Goal: Information Seeking & Learning: Learn about a topic

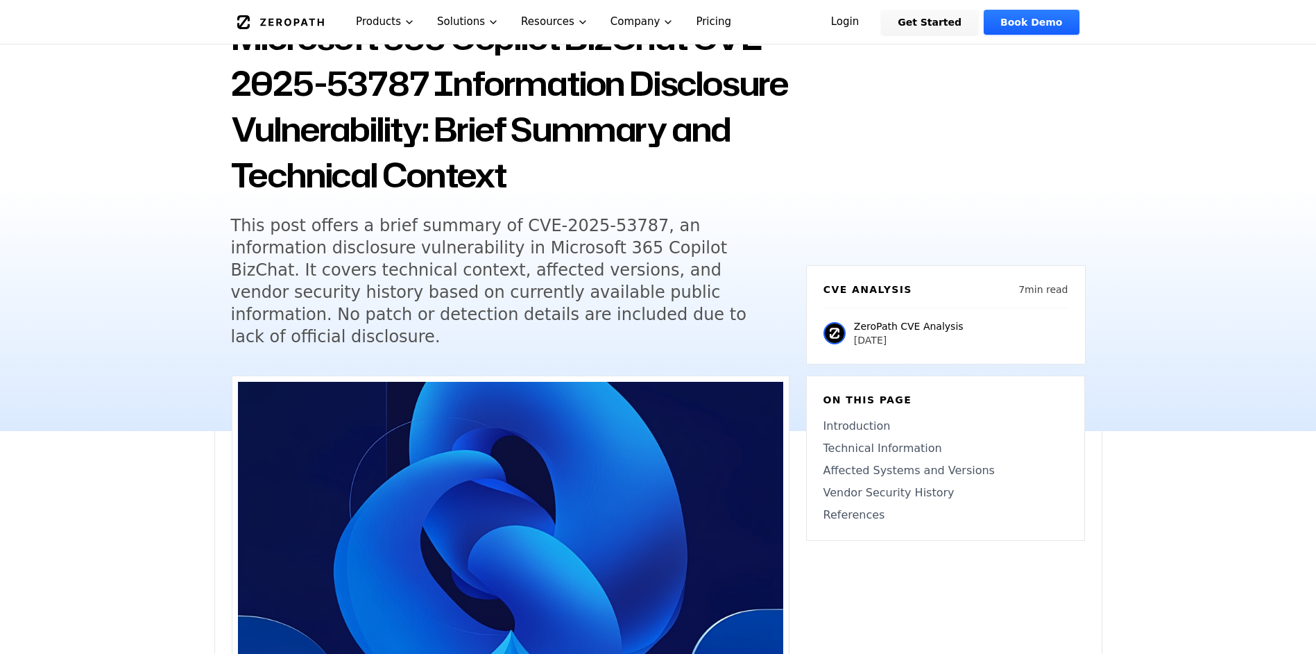
scroll to position [139, 0]
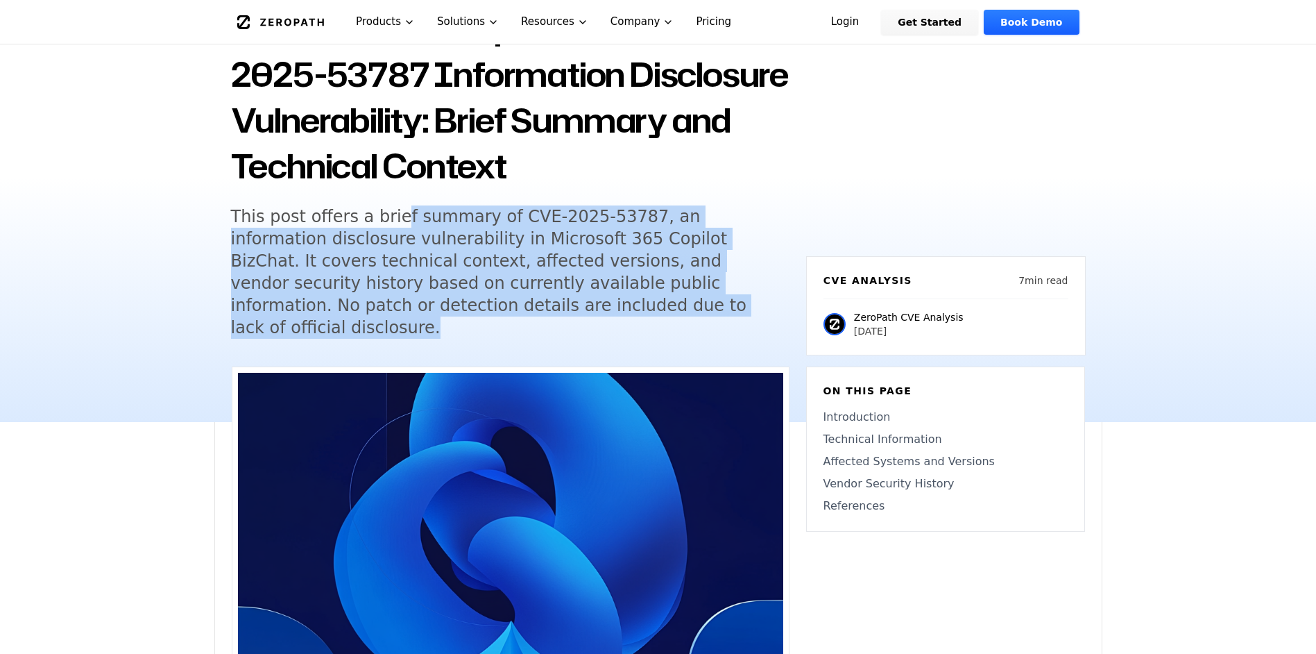
drag, startPoint x: 385, startPoint y: 217, endPoint x: 636, endPoint y: 307, distance: 266.0
click at [636, 307] on h5 "This post offers a brief summary of CVE-2025-53787, an information disclosure v…" at bounding box center [497, 271] width 533 height 133
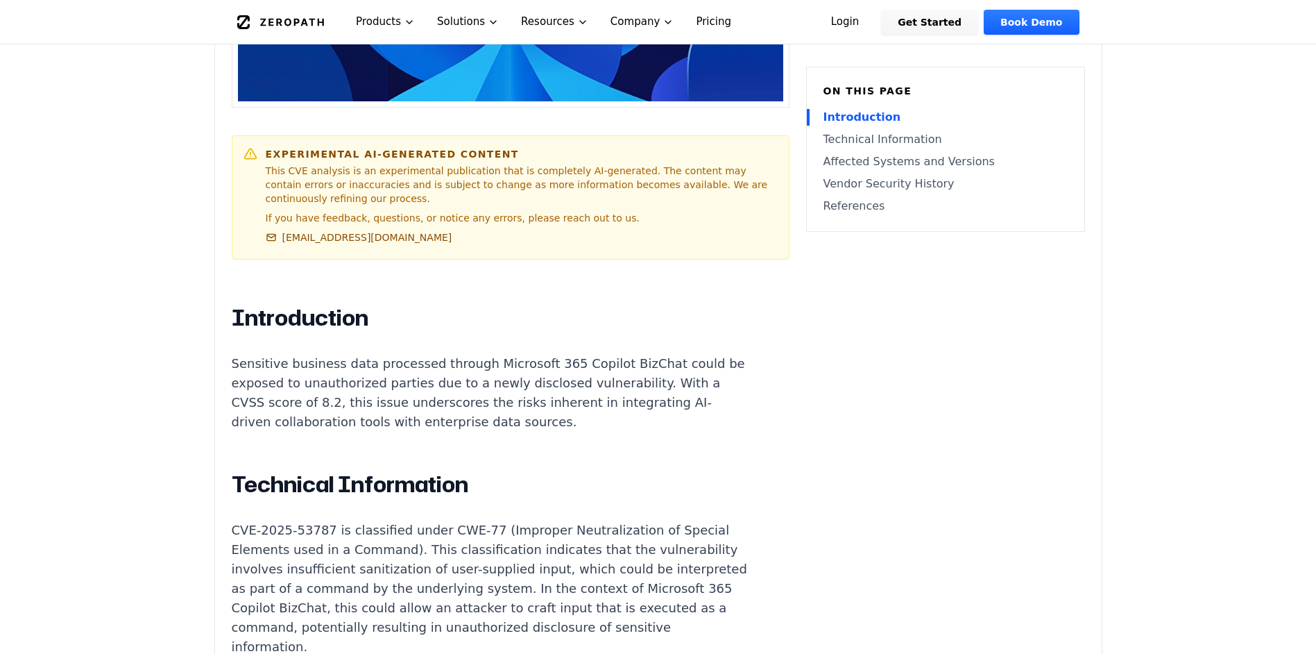
scroll to position [833, 0]
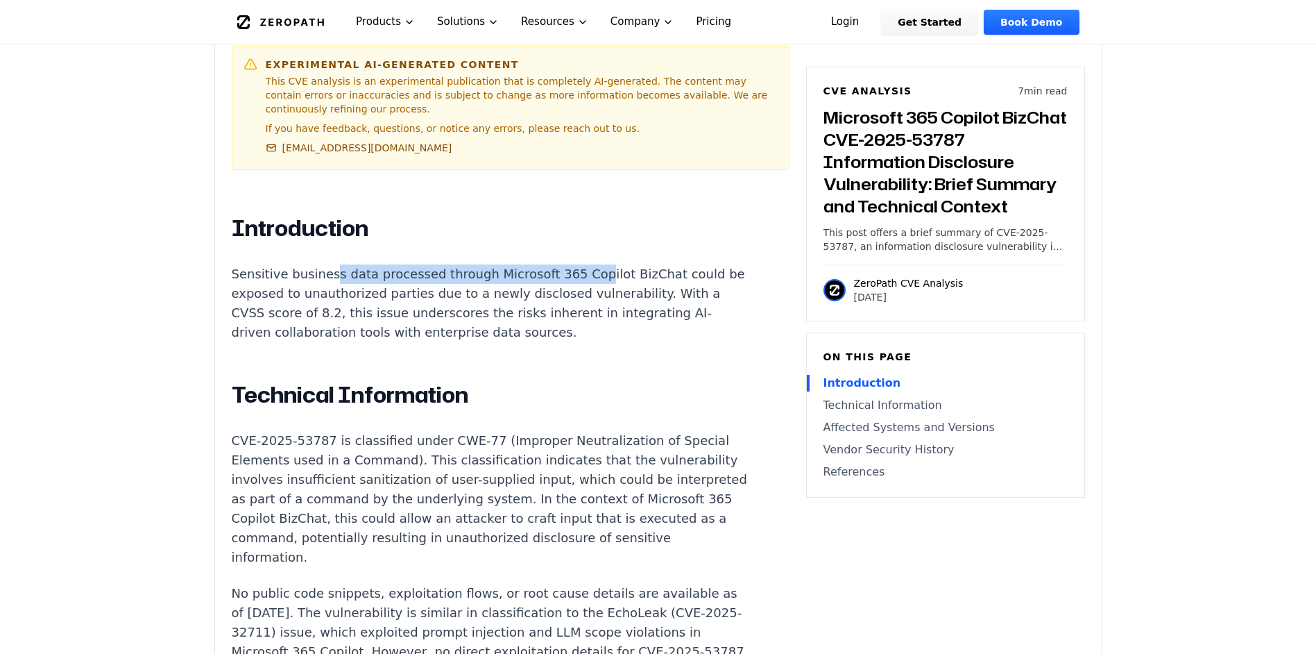
drag, startPoint x: 326, startPoint y: 238, endPoint x: 569, endPoint y: 232, distance: 242.9
click at [569, 264] on p "Sensitive business data processed through Microsoft 365 Copilot BizChat could b…" at bounding box center [490, 303] width 516 height 78
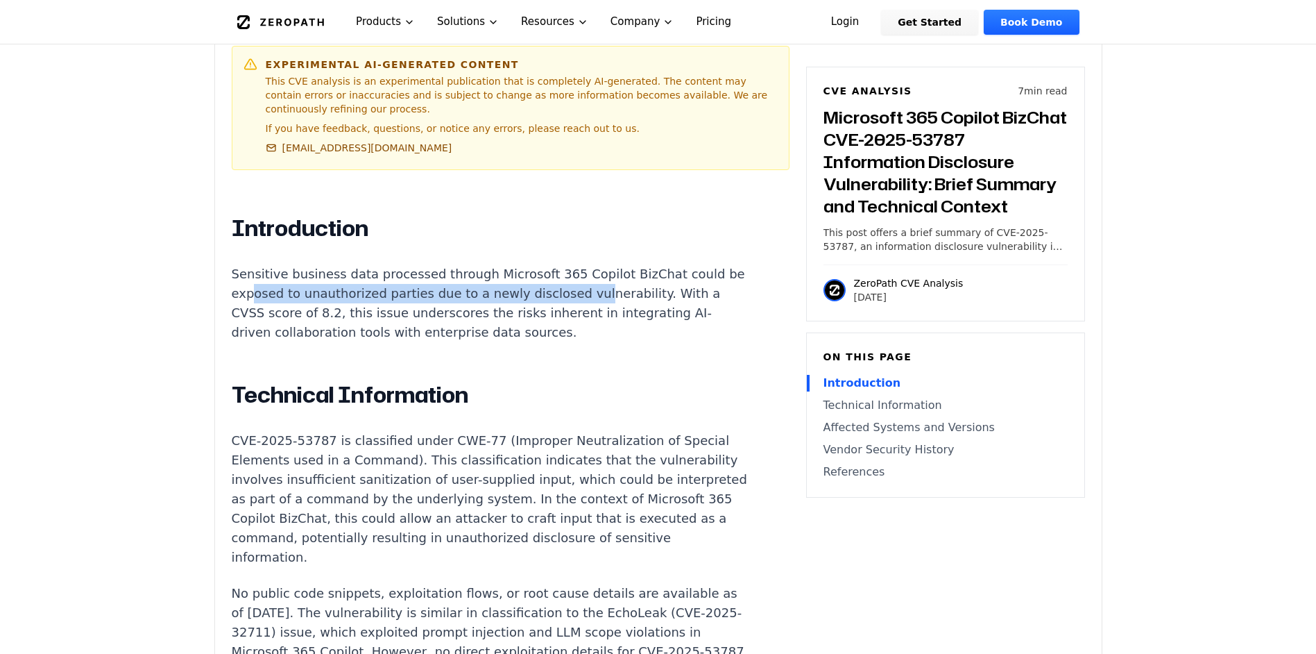
drag, startPoint x: 269, startPoint y: 260, endPoint x: 587, endPoint y: 254, distance: 318.6
click at [587, 264] on p "Sensitive business data processed through Microsoft 365 Copilot BizChat could b…" at bounding box center [490, 303] width 516 height 78
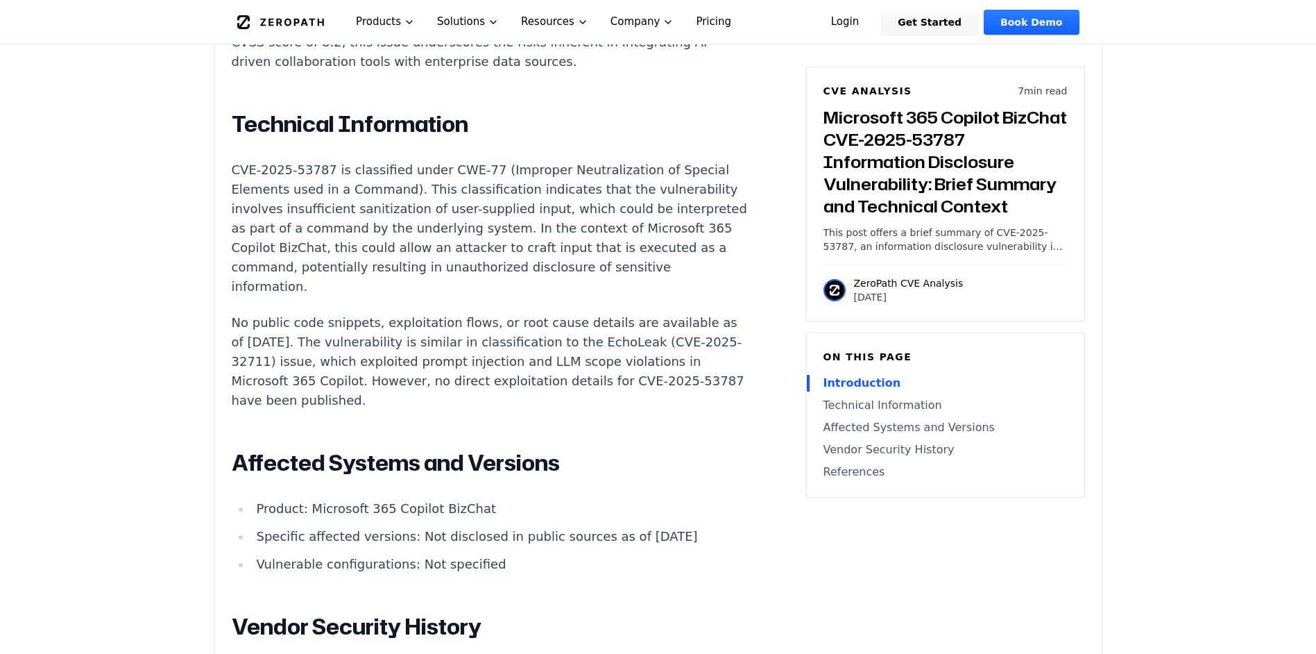
scroll to position [1110, 0]
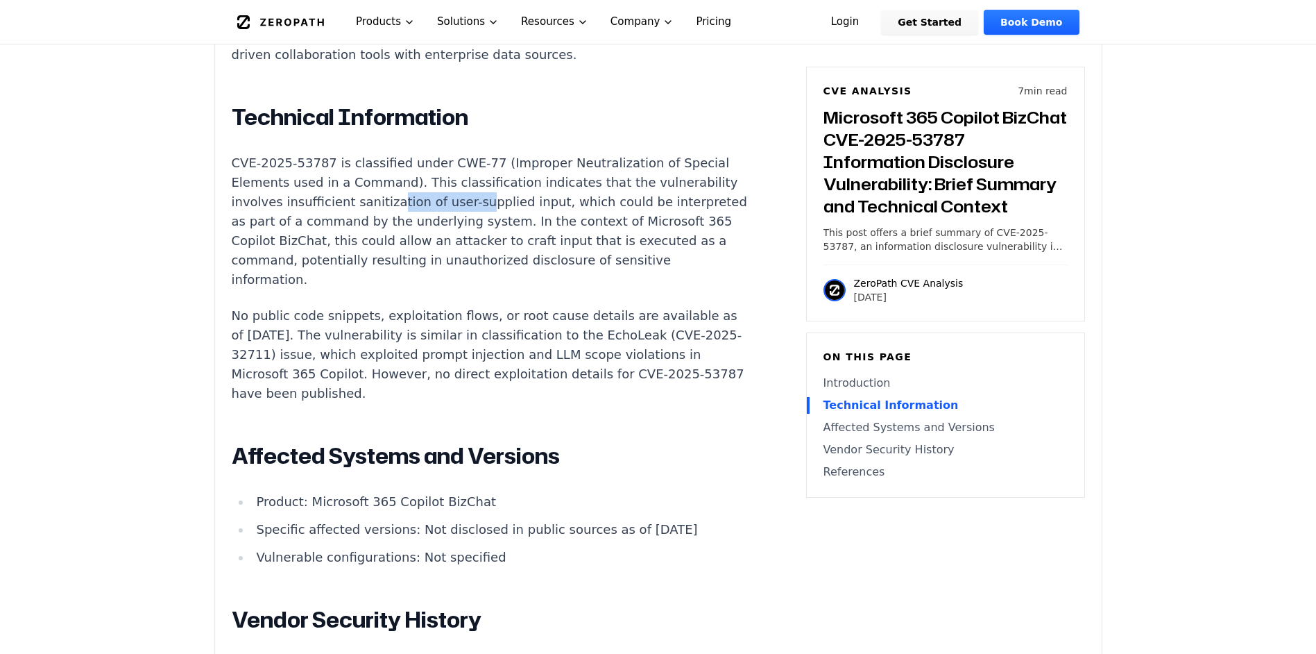
drag, startPoint x: 382, startPoint y: 164, endPoint x: 466, endPoint y: 160, distance: 84.8
click at [466, 160] on p "CVE-2025-53787 is classified under CWE-77 (Improper Neutralization of Special E…" at bounding box center [490, 221] width 516 height 136
drag, startPoint x: 305, startPoint y: 183, endPoint x: 587, endPoint y: 181, distance: 282.4
click at [587, 181] on p "CVE-2025-53787 is classified under CWE-77 (Improper Neutralization of Special E…" at bounding box center [490, 221] width 516 height 136
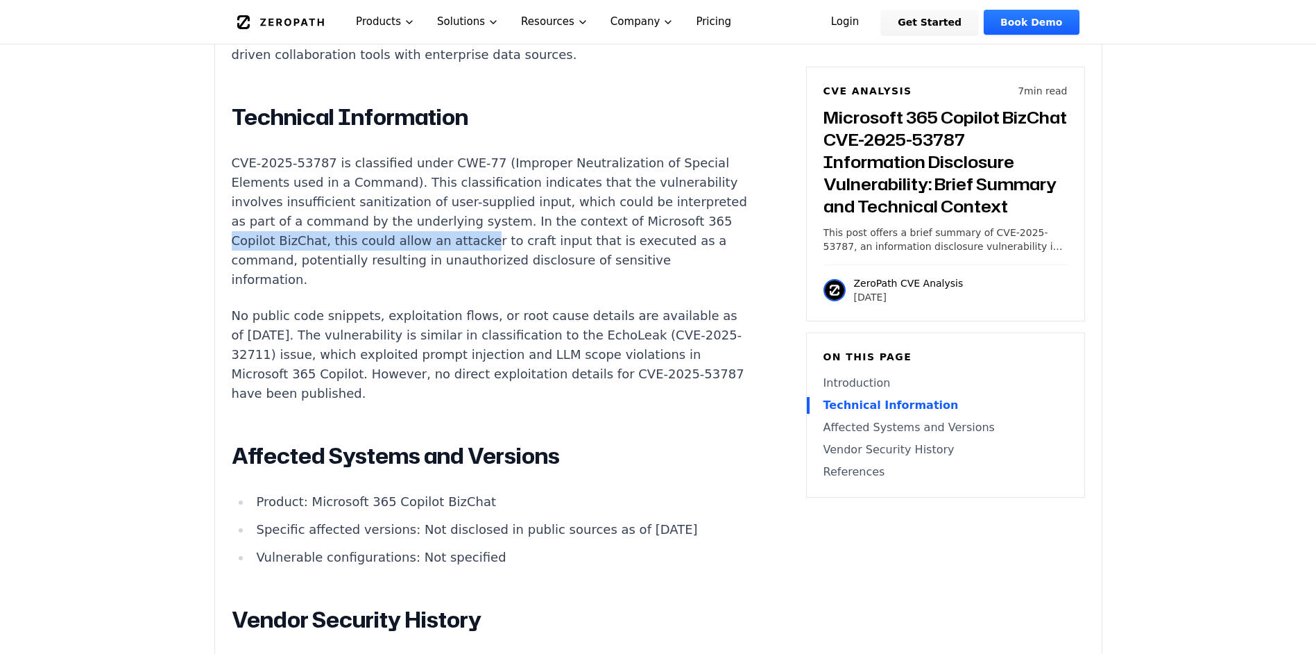
drag, startPoint x: 314, startPoint y: 201, endPoint x: 547, endPoint y: 206, distance: 232.5
click at [547, 206] on p "CVE-2025-53787 is classified under CWE-77 (Improper Neutralization of Special E…" at bounding box center [490, 221] width 516 height 136
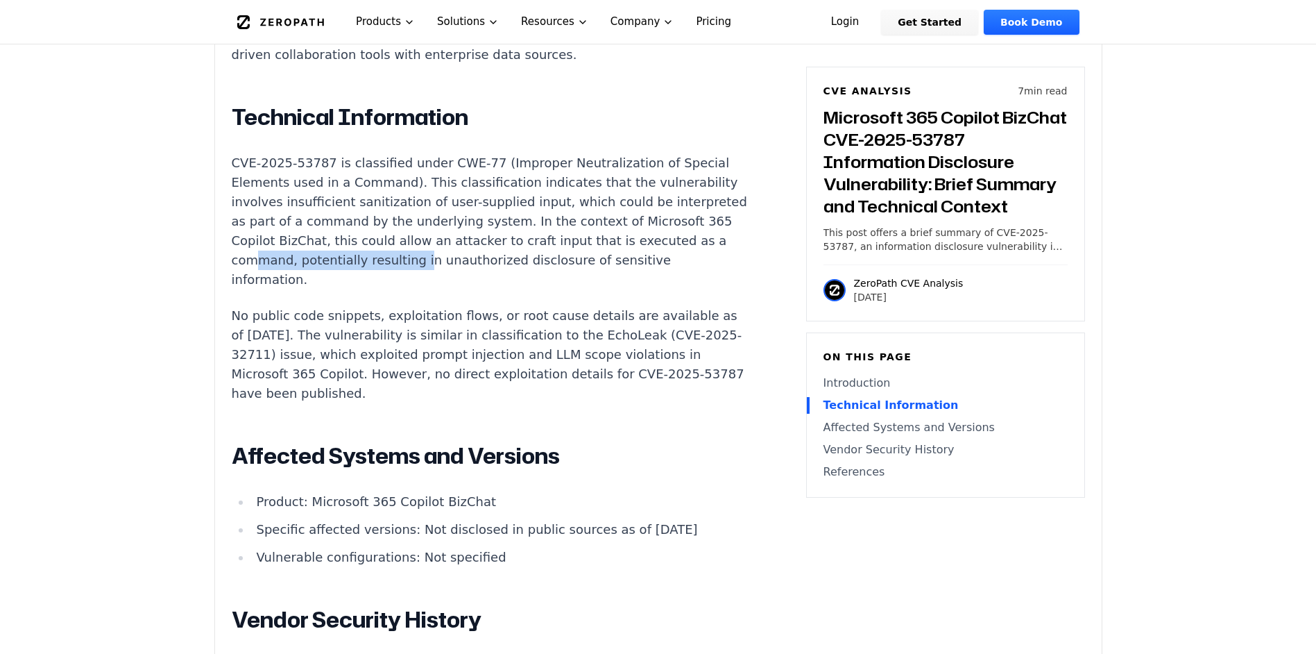
drag, startPoint x: 334, startPoint y: 227, endPoint x: 489, endPoint y: 227, distance: 154.7
click at [489, 227] on p "CVE-2025-53787 is classified under CWE-77 (Improper Neutralization of Special E…" at bounding box center [490, 221] width 516 height 136
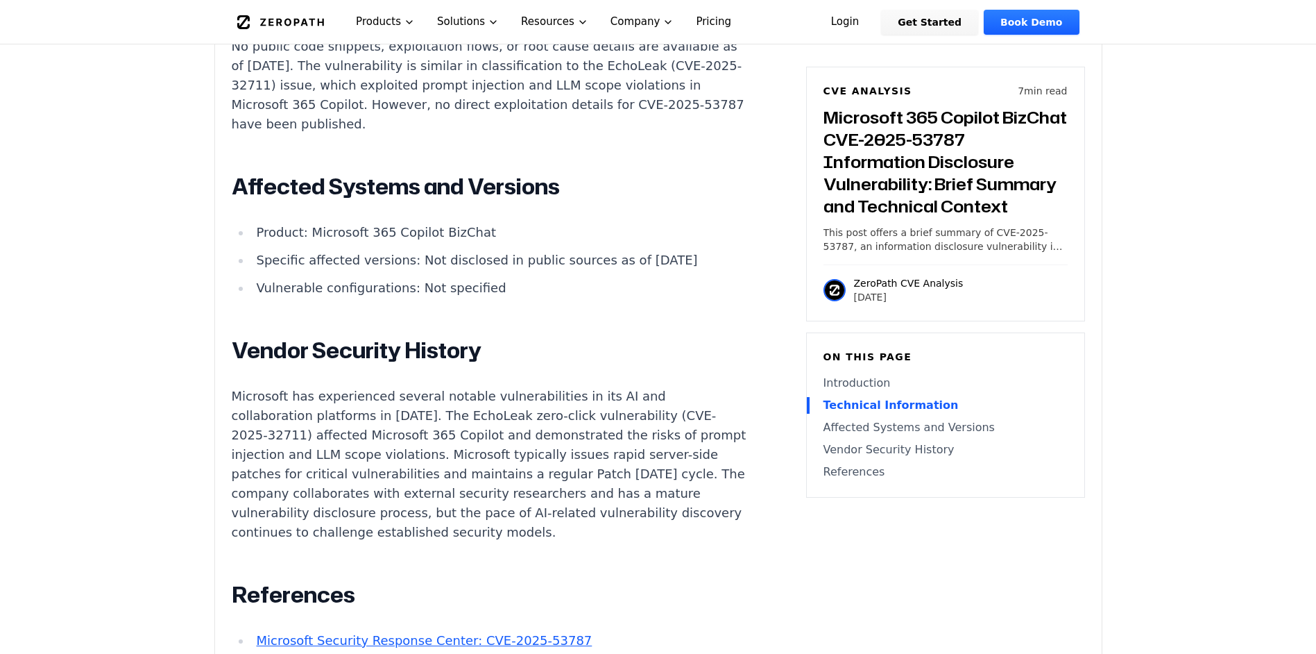
scroll to position [1388, 0]
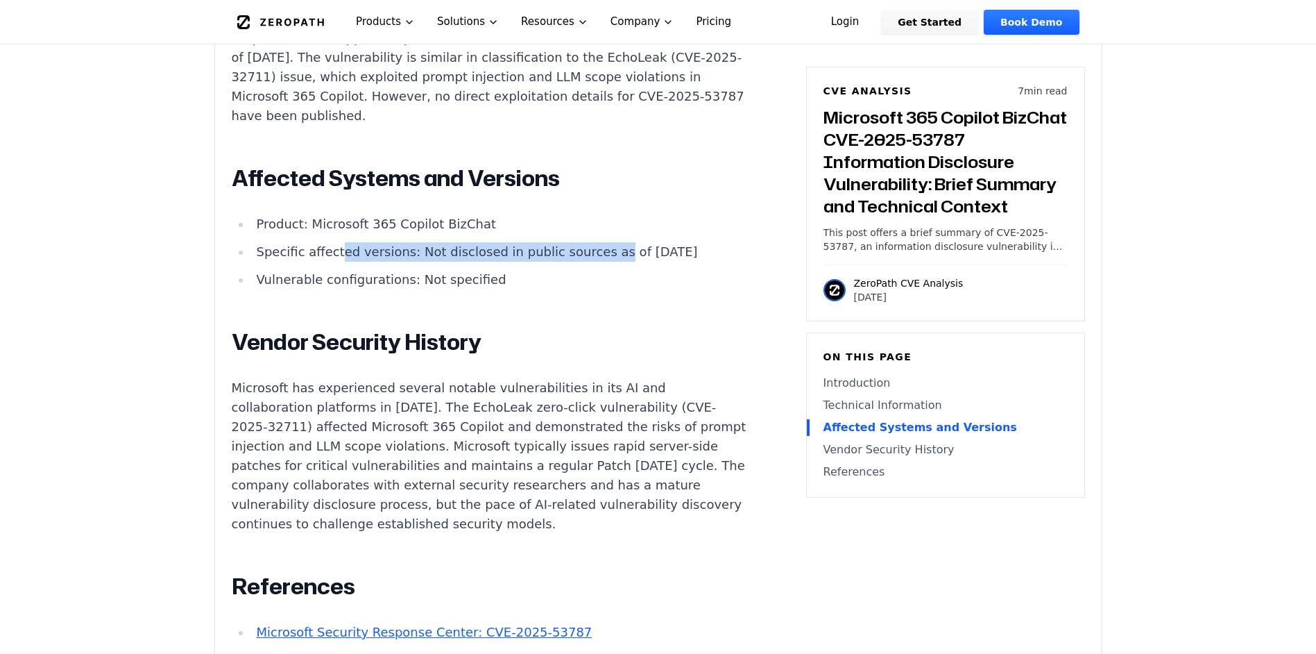
drag, startPoint x: 350, startPoint y: 217, endPoint x: 585, endPoint y: 218, distance: 235.3
click at [585, 242] on li "Specific affected versions: Not disclosed in public sources as of [DATE]" at bounding box center [499, 251] width 497 height 19
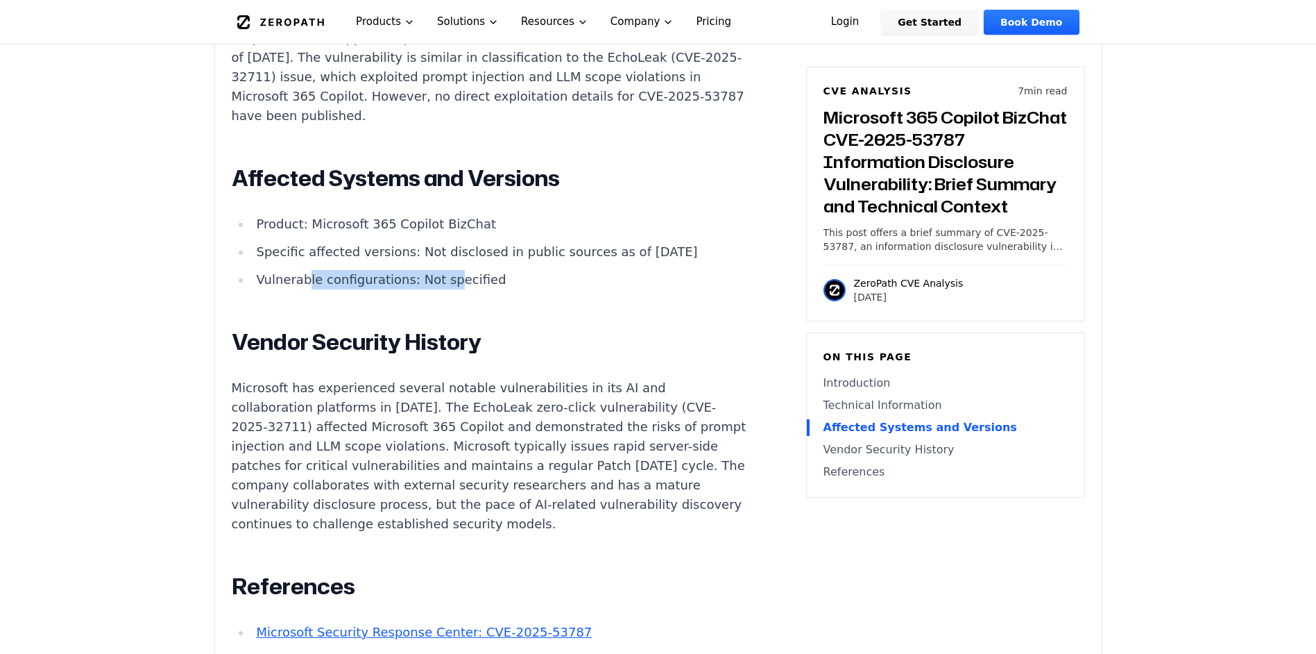
drag, startPoint x: 305, startPoint y: 266, endPoint x: 438, endPoint y: 264, distance: 132.6
click at [438, 270] on li "Vulnerable configurations: Not specified" at bounding box center [499, 279] width 497 height 19
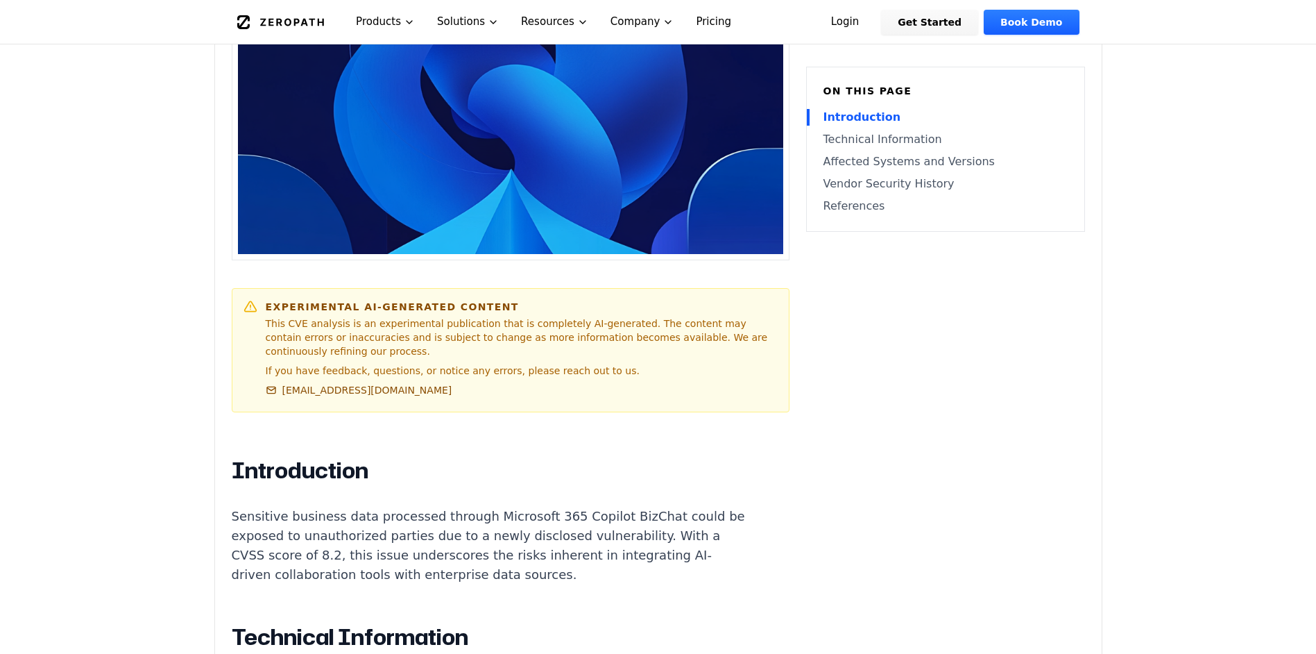
scroll to position [555, 0]
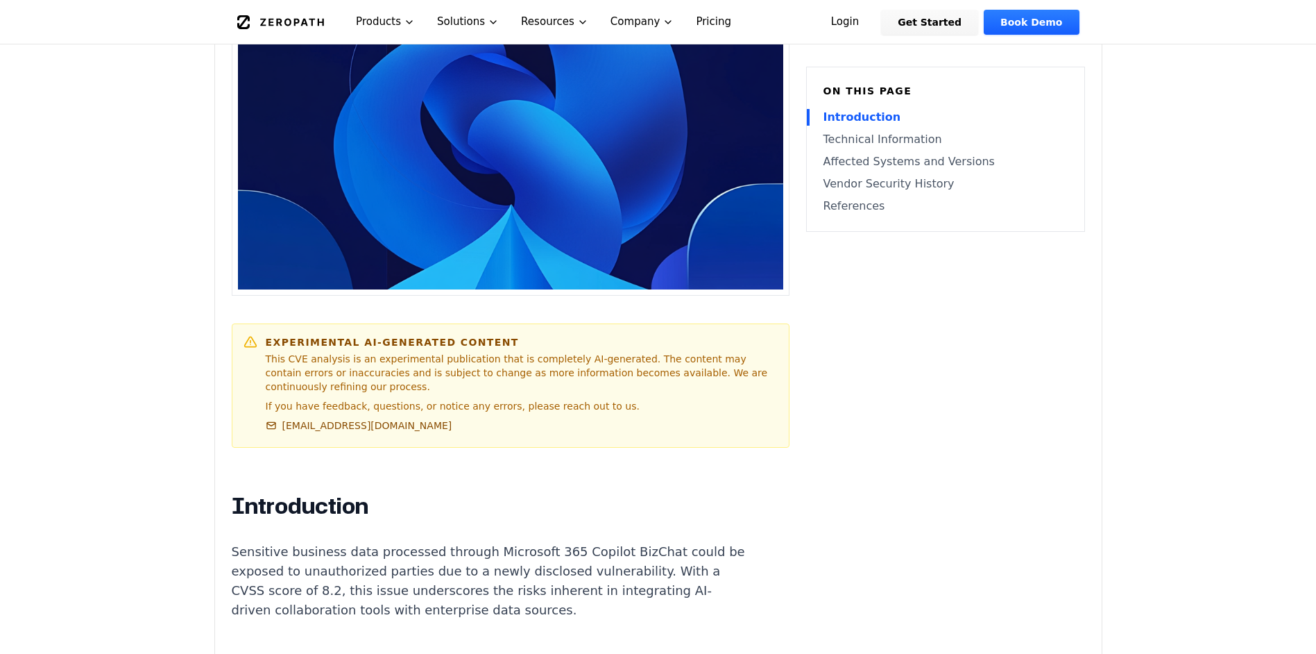
click at [867, 165] on link "Affected Systems and Versions" at bounding box center [946, 161] width 244 height 17
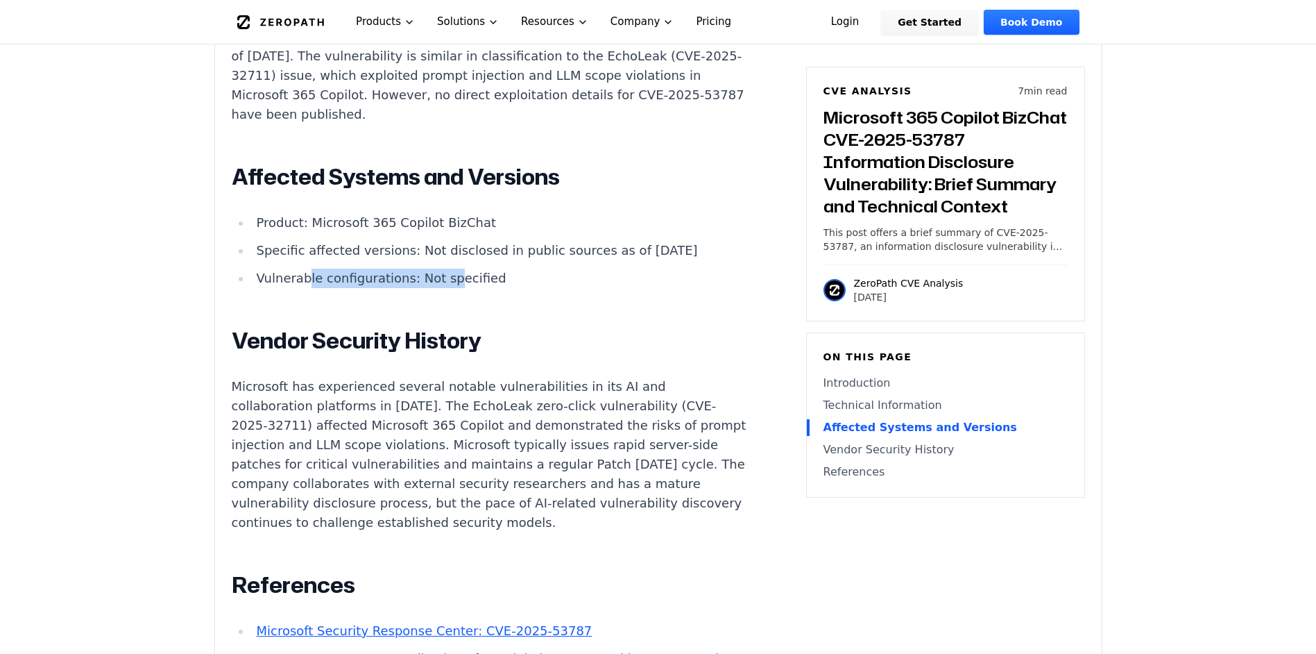
scroll to position [1446, 0]
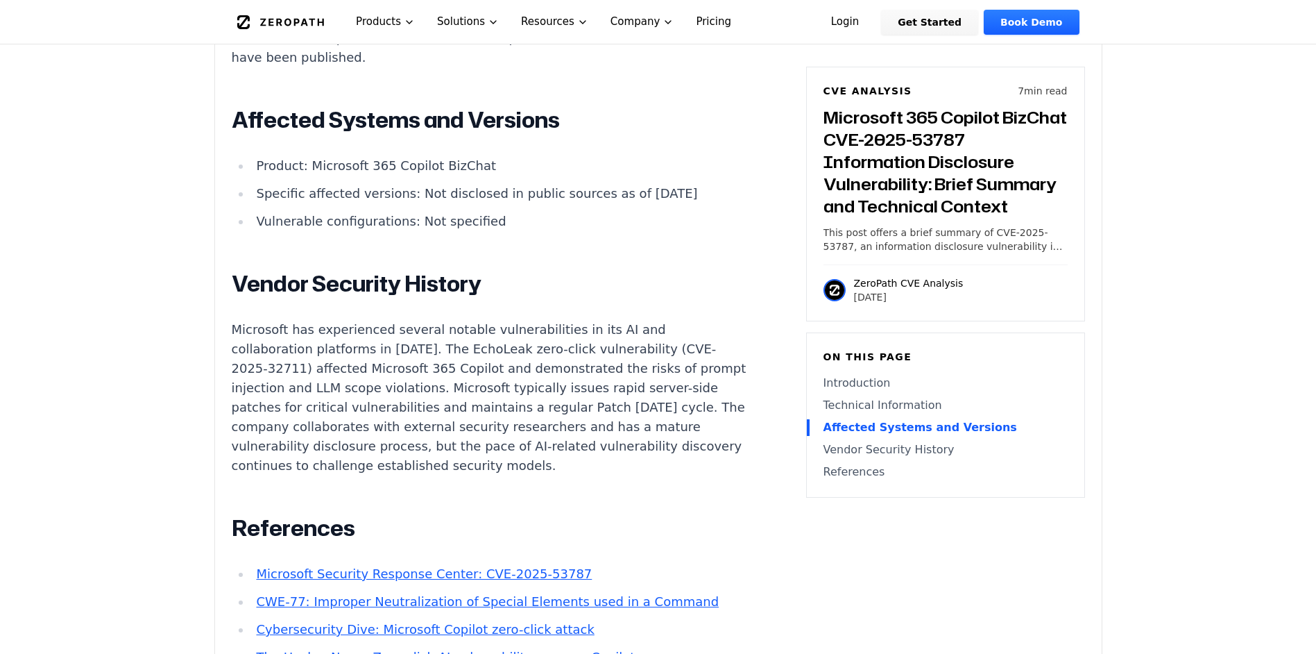
click at [522, 212] on li "Vulnerable configurations: Not specified" at bounding box center [499, 221] width 497 height 19
drag, startPoint x: 309, startPoint y: 129, endPoint x: 477, endPoint y: 133, distance: 168.7
click at [477, 156] on li "Product: Microsoft 365 Copilot BizChat" at bounding box center [499, 165] width 497 height 19
drag, startPoint x: 477, startPoint y: 133, endPoint x: 443, endPoint y: 128, distance: 34.3
copy li "Microsoft 365 Copilot BizChat"
